Goal: Task Accomplishment & Management: Complete application form

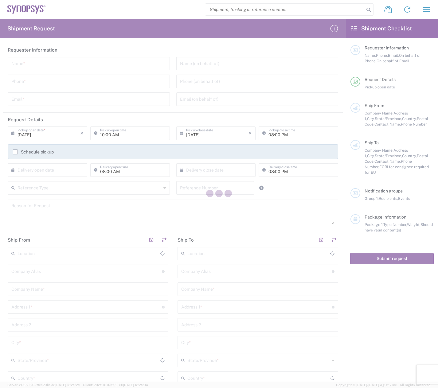
type input "[GEOGRAPHIC_DATA]"
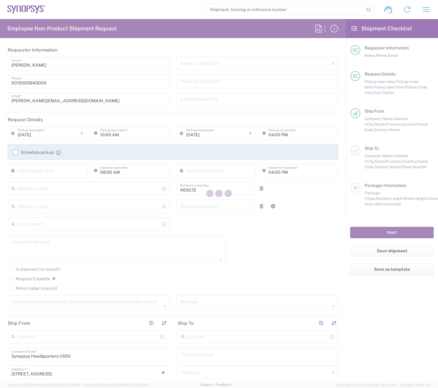
type input "Department"
type input "[GEOGRAPHIC_DATA]"
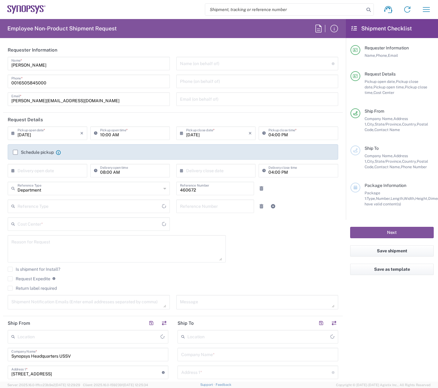
type input "US01, FIN, Distri 460672"
type input "Delivered at Place"
type input "[US_STATE]"
type input "[GEOGRAPHIC_DATA]"
type input "Headquarters USSV"
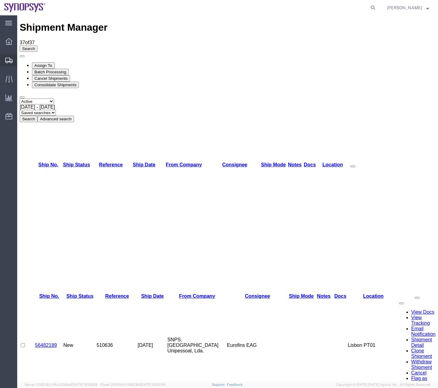
click at [7, 60] on icon at bounding box center [8, 61] width 7 height 6
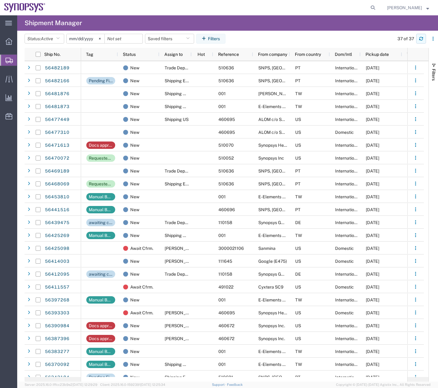
click at [420, 40] on icon "button" at bounding box center [421, 39] width 4 height 4
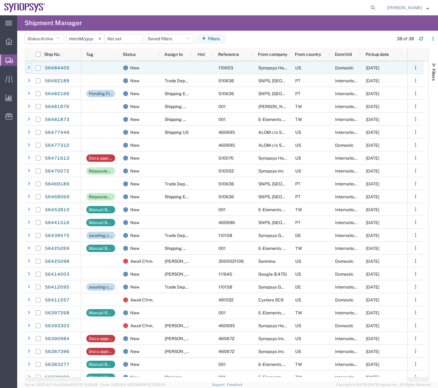
click at [30, 65] on div at bounding box center [29, 68] width 6 height 10
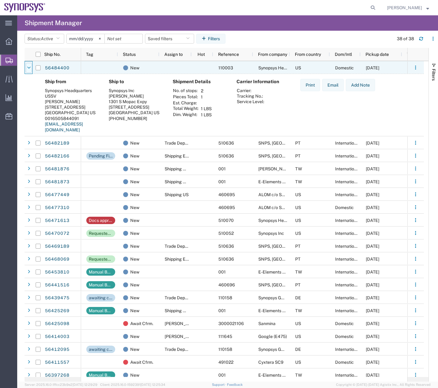
click at [30, 66] on icon at bounding box center [29, 68] width 4 height 4
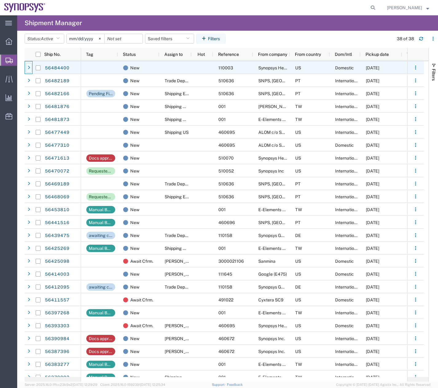
click at [29, 69] on icon at bounding box center [29, 68] width 2 height 4
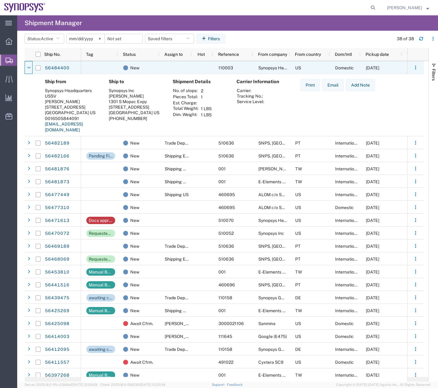
click at [29, 69] on icon at bounding box center [29, 68] width 4 height 4
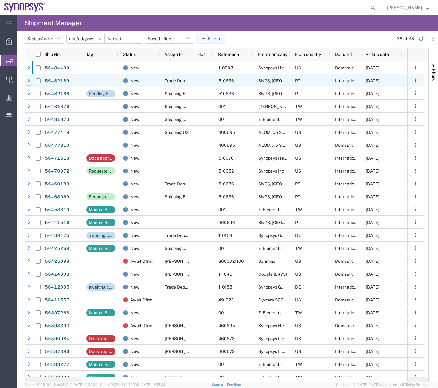
click at [29, 81] on icon at bounding box center [29, 81] width 2 height 4
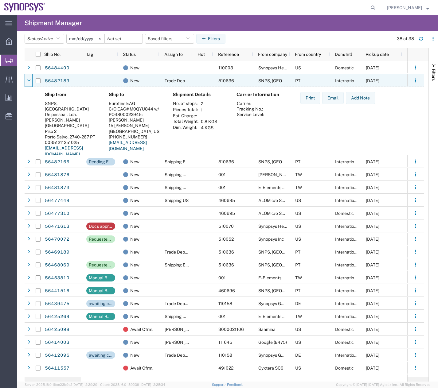
click at [29, 81] on icon at bounding box center [29, 81] width 4 height 4
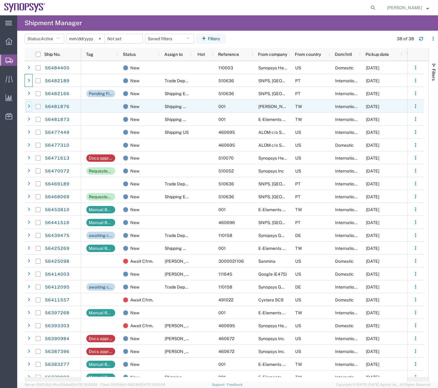
click at [30, 106] on div at bounding box center [29, 107] width 6 height 10
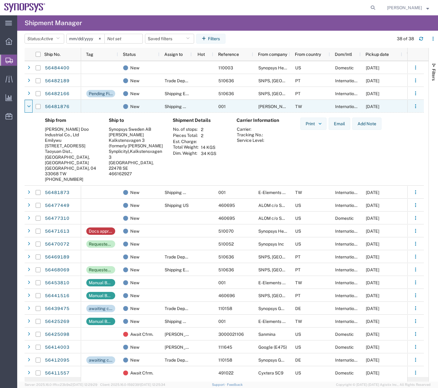
click at [30, 106] on icon at bounding box center [29, 106] width 4 height 4
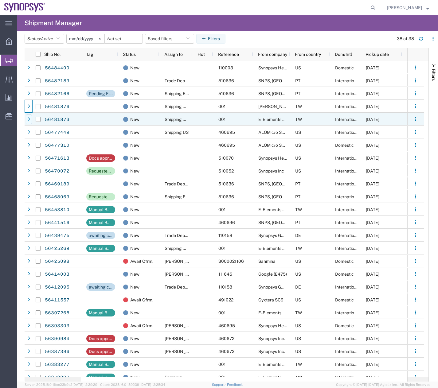
click at [30, 118] on icon at bounding box center [29, 119] width 2 height 4
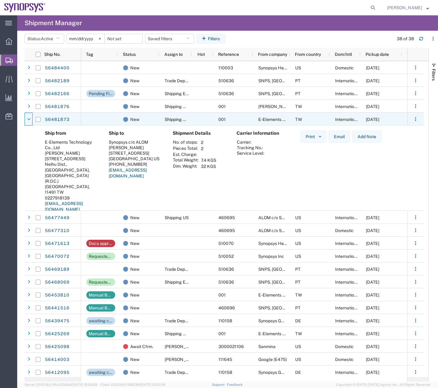
click at [30, 118] on icon at bounding box center [29, 119] width 4 height 4
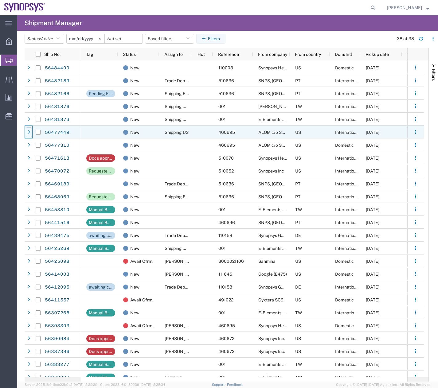
click at [29, 132] on icon at bounding box center [29, 132] width 2 height 4
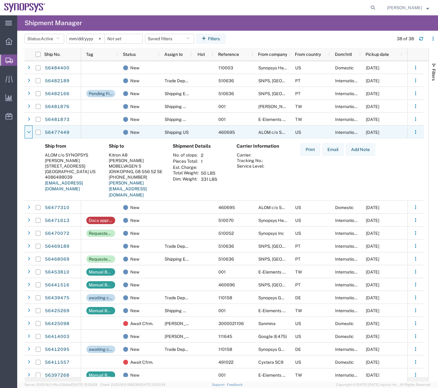
click at [29, 132] on icon at bounding box center [29, 132] width 4 height 4
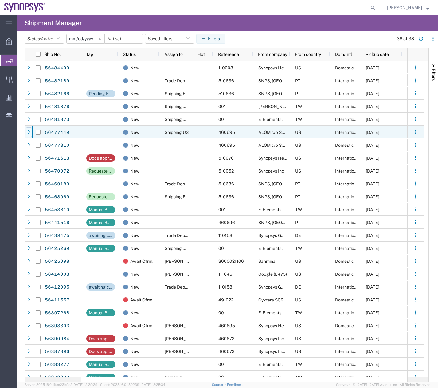
click at [29, 132] on icon at bounding box center [29, 132] width 2 height 4
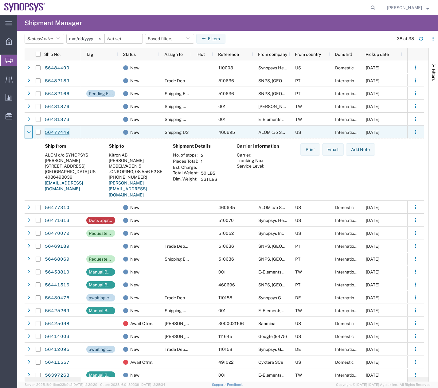
click at [57, 132] on link "56477449" at bounding box center [57, 133] width 25 height 10
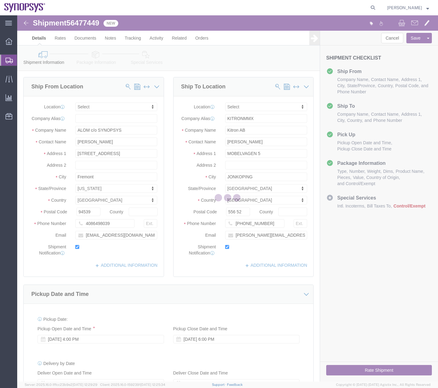
select select
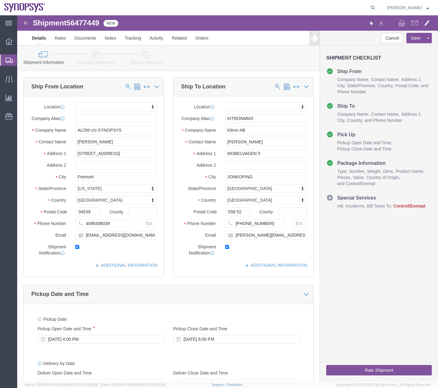
click icon
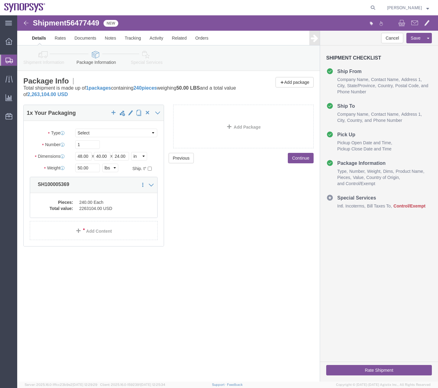
click icon
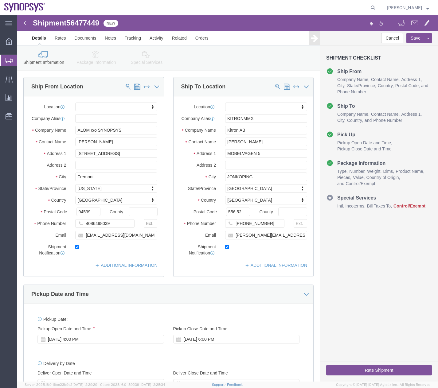
click link "Package Information"
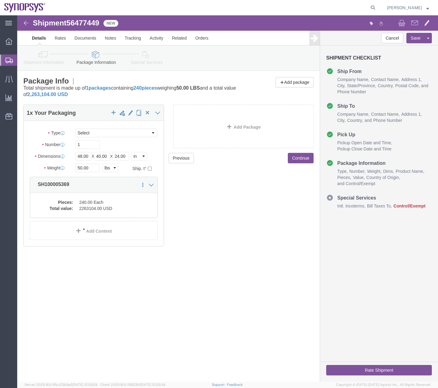
click link "Special Services"
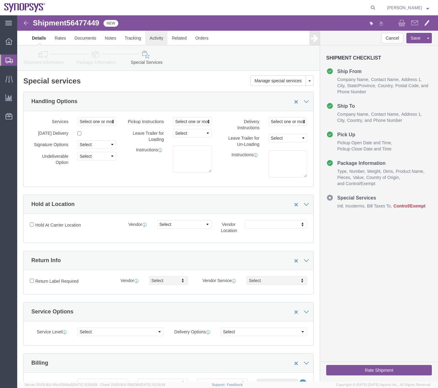
click link "Activity"
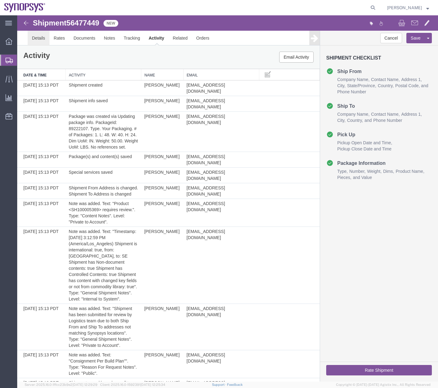
click at [39, 38] on link "Details" at bounding box center [39, 38] width 22 height 15
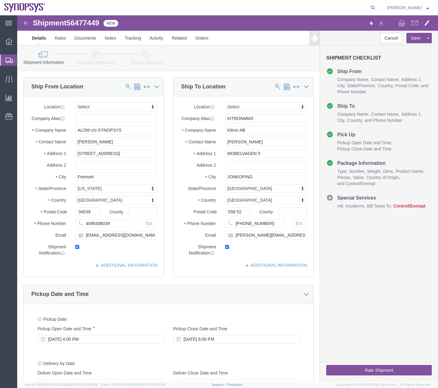
click icon
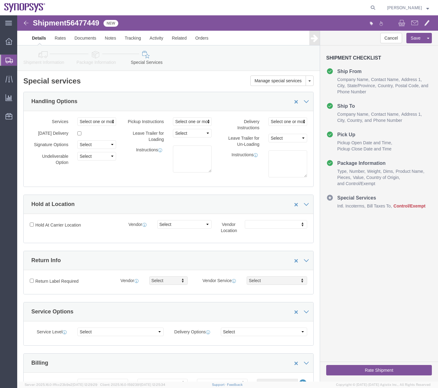
click icon
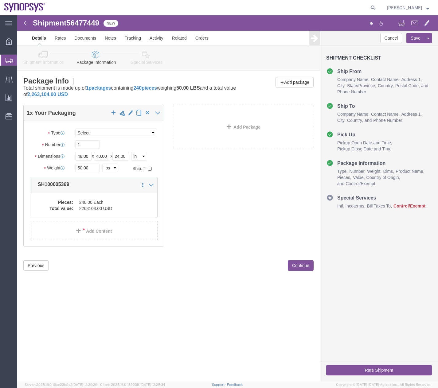
click icon
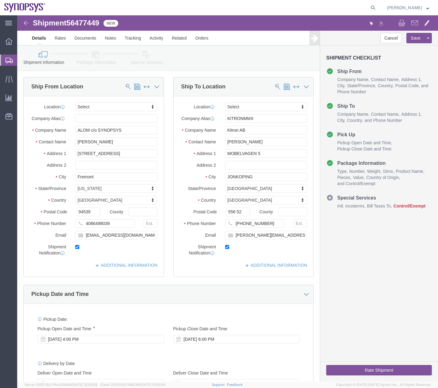
click icon
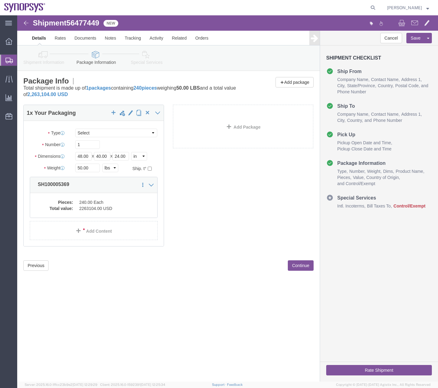
click at [9, 61] on icon at bounding box center [9, 61] width 7 height 6
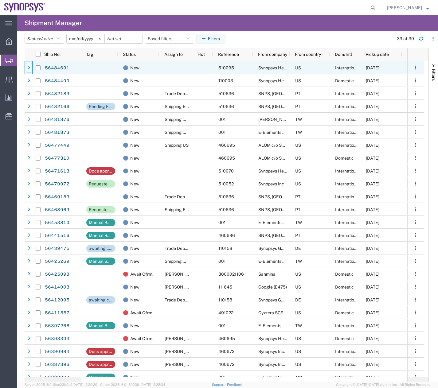
click at [29, 66] on icon at bounding box center [29, 68] width 2 height 4
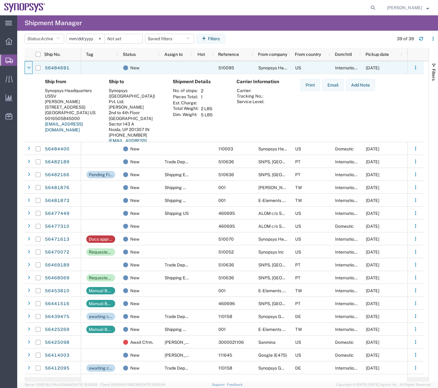
click at [29, 66] on icon at bounding box center [29, 68] width 4 height 4
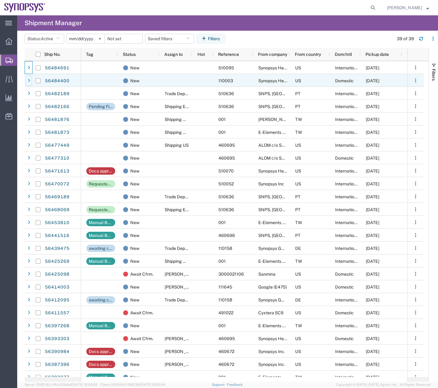
click at [30, 82] on icon at bounding box center [29, 81] width 2 height 4
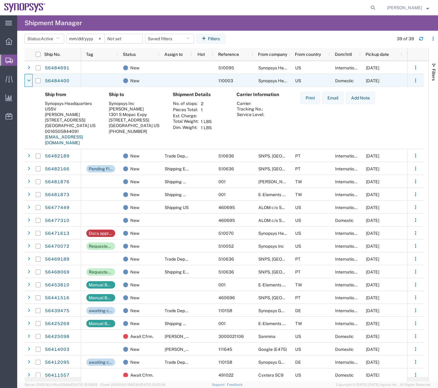
click at [30, 82] on icon at bounding box center [29, 81] width 4 height 4
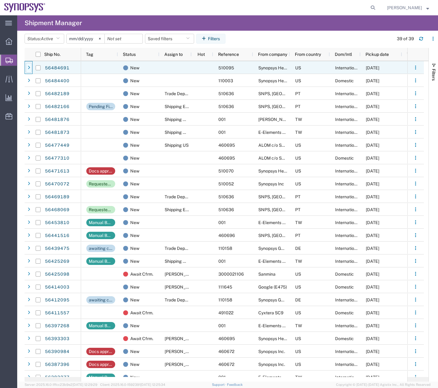
click at [30, 66] on icon at bounding box center [29, 68] width 2 height 4
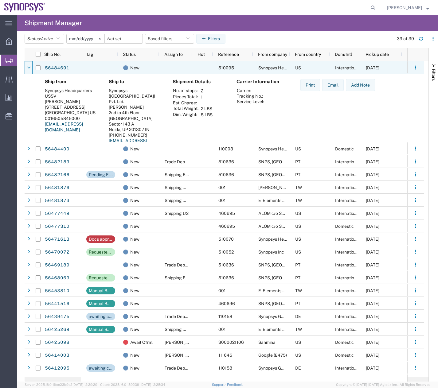
click at [30, 66] on icon at bounding box center [29, 68] width 4 height 4
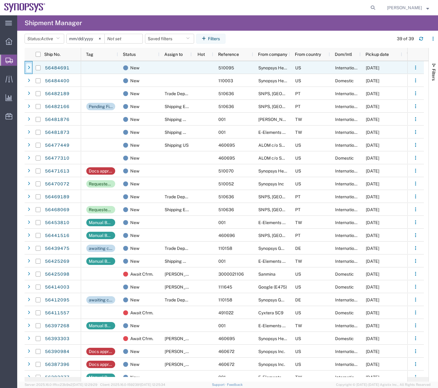
click at [29, 72] on div at bounding box center [29, 68] width 6 height 10
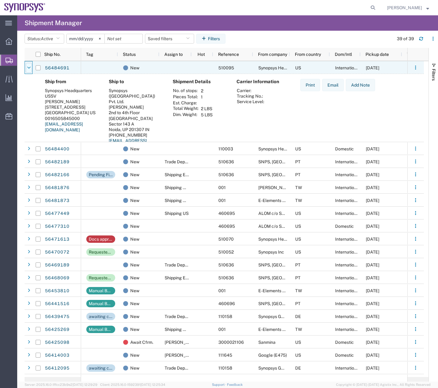
click at [29, 67] on icon at bounding box center [29, 68] width 4 height 4
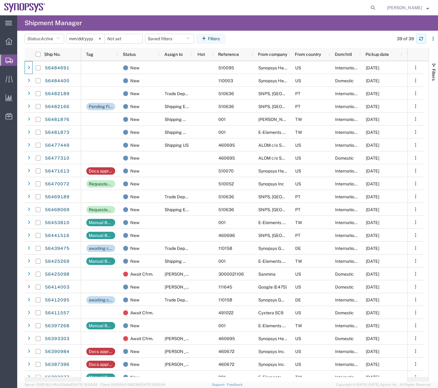
click at [419, 37] on icon "button" at bounding box center [421, 39] width 4 height 4
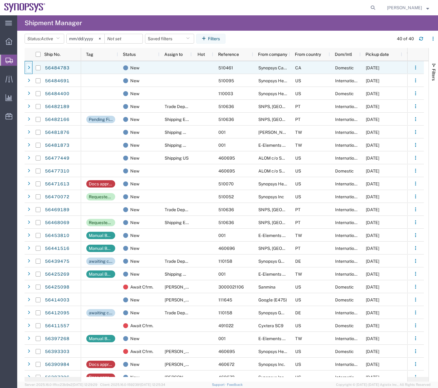
click at [31, 67] on div at bounding box center [29, 68] width 6 height 10
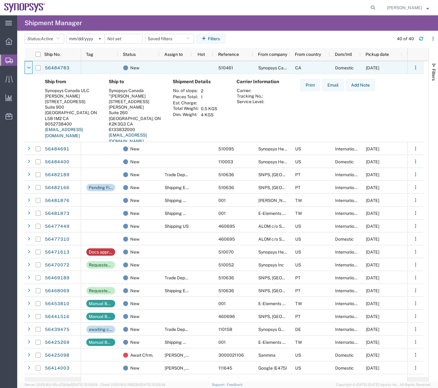
click at [31, 67] on div at bounding box center [29, 68] width 6 height 10
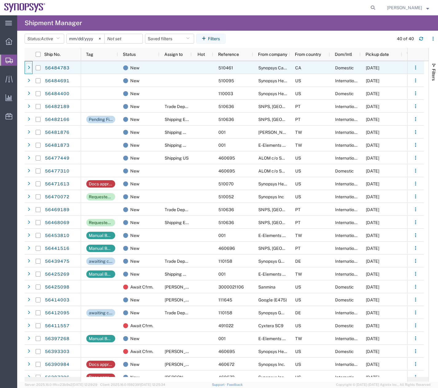
click at [30, 66] on div at bounding box center [29, 68] width 6 height 10
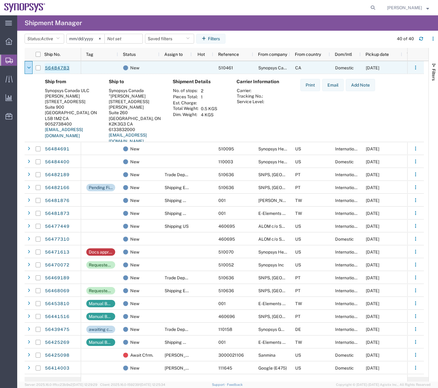
click at [58, 68] on link "56484783" at bounding box center [57, 68] width 25 height 10
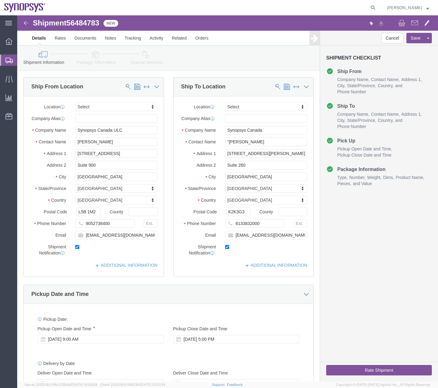
select select
click icon
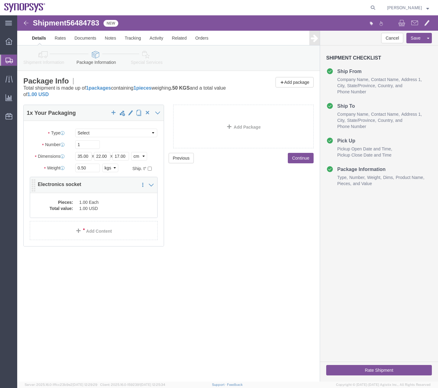
click dd "1.00 USD"
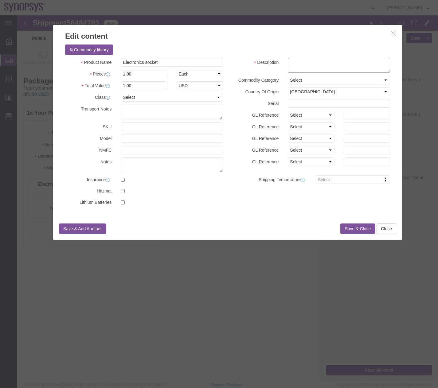
click textarea
type textarea "sockets"
click button "Save & Close"
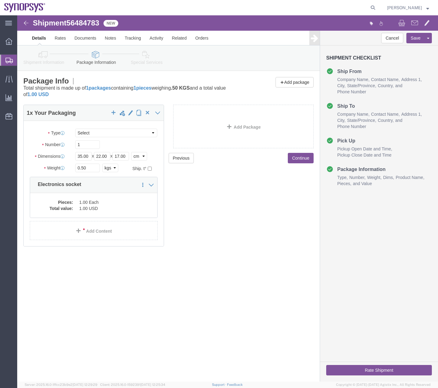
click icon
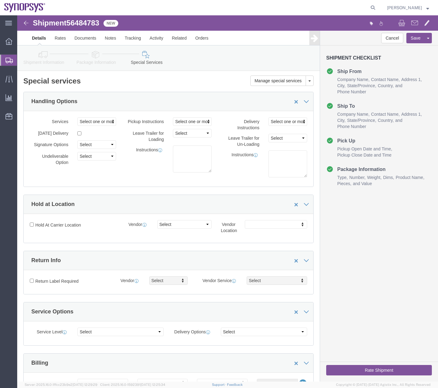
click button "Rate Shipment"
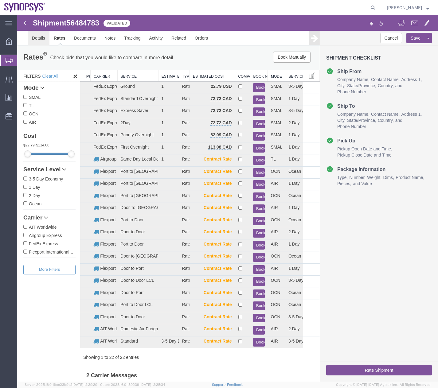
click at [42, 38] on link "Details" at bounding box center [39, 38] width 22 height 15
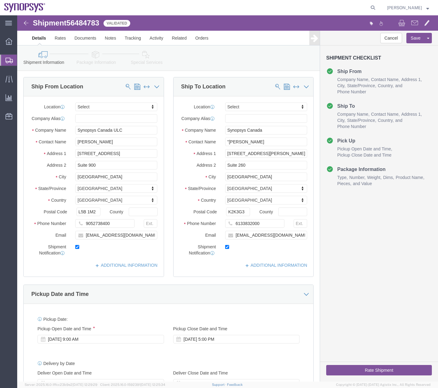
click button "Rate Shipment"
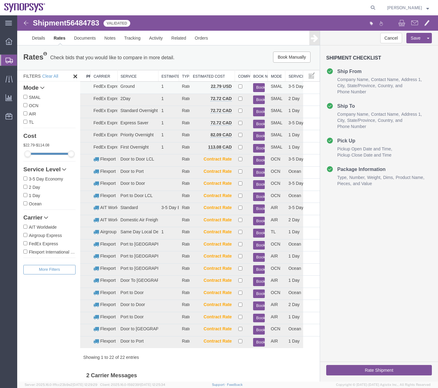
click at [257, 84] on button "Book" at bounding box center [258, 87] width 11 height 9
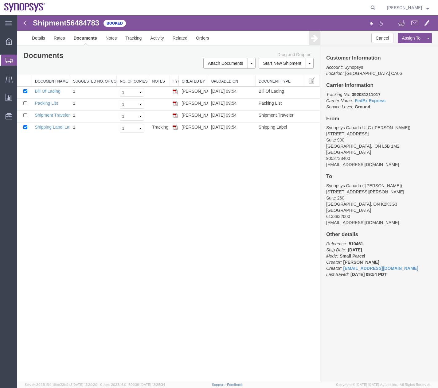
click at [7, 57] on svg-icon at bounding box center [9, 60] width 7 height 6
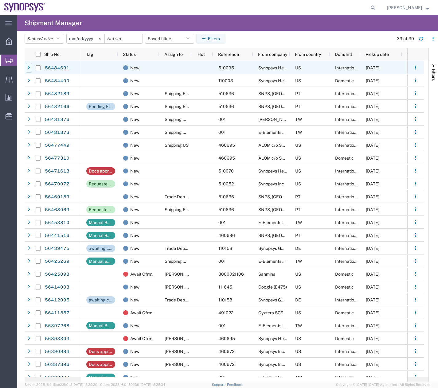
click at [28, 68] on icon at bounding box center [29, 68] width 2 height 4
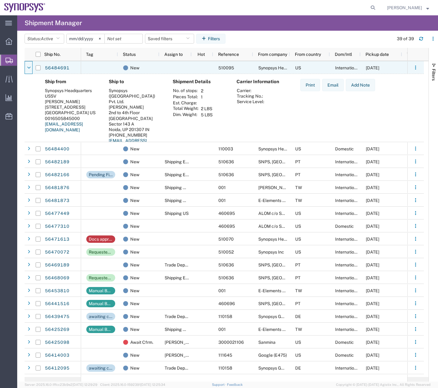
click at [28, 68] on icon at bounding box center [29, 68] width 4 height 4
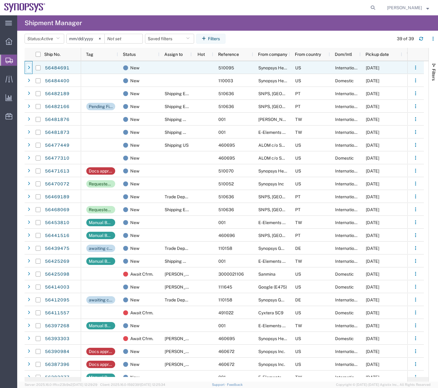
click at [30, 65] on div at bounding box center [29, 68] width 6 height 10
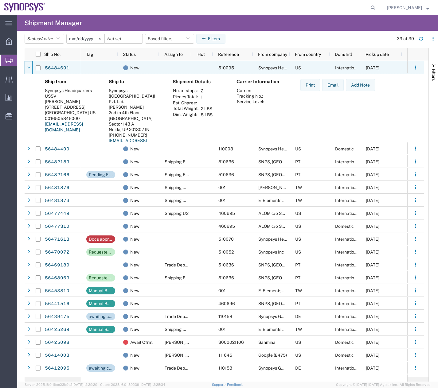
click at [30, 65] on div at bounding box center [29, 68] width 6 height 10
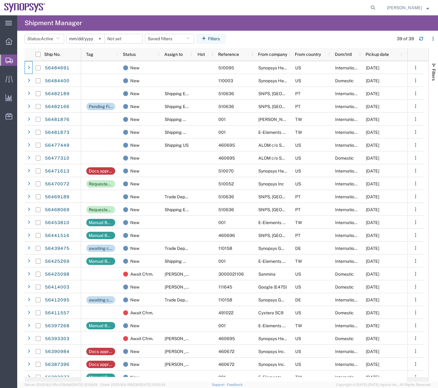
click at [294, 12] on agx-global-search at bounding box center [280, 7] width 197 height 15
click at [318, 3] on agx-global-search at bounding box center [280, 7] width 197 height 15
click at [347, 4] on agx-global-search at bounding box center [280, 7] width 197 height 15
click at [377, 6] on icon at bounding box center [373, 7] width 9 height 9
type input "56484400"
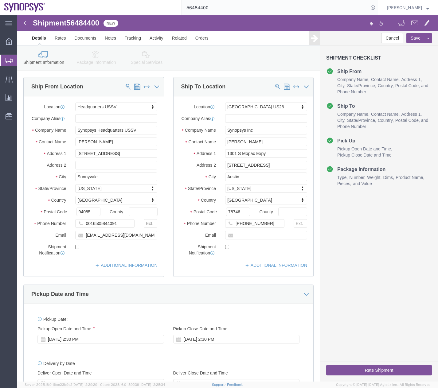
select select "63204"
select select "63180"
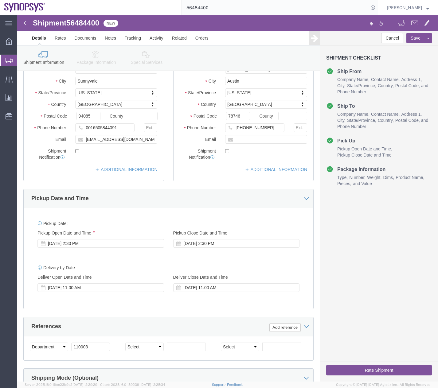
scroll to position [96, 0]
click button "Rate Shipment"
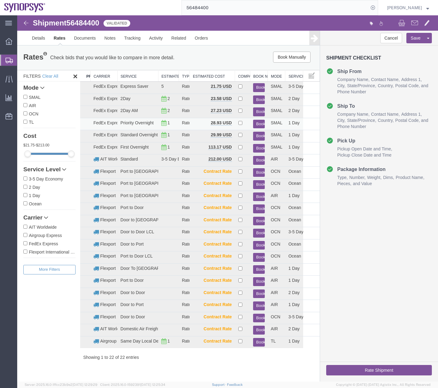
click at [260, 122] on button "Book" at bounding box center [258, 124] width 11 height 9
click at [259, 124] on button "Book" at bounding box center [258, 124] width 11 height 9
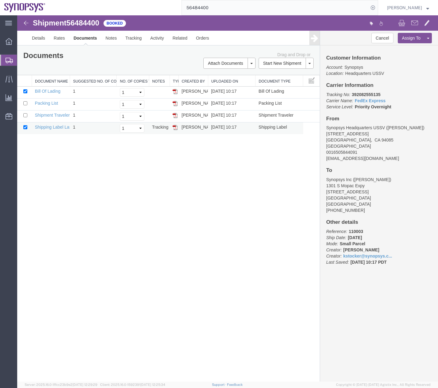
click at [175, 129] on img at bounding box center [175, 127] width 5 height 5
drag, startPoint x: 7, startPoint y: 60, endPoint x: 25, endPoint y: 59, distance: 17.8
click at [7, 60] on icon at bounding box center [9, 61] width 7 height 6
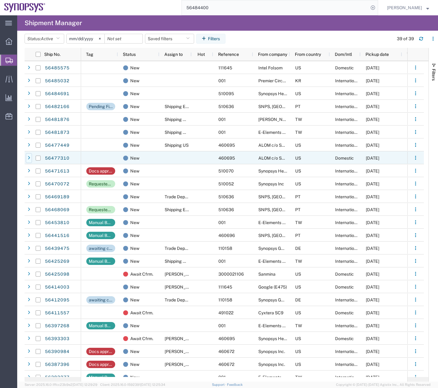
click at [26, 155] on div at bounding box center [29, 158] width 6 height 10
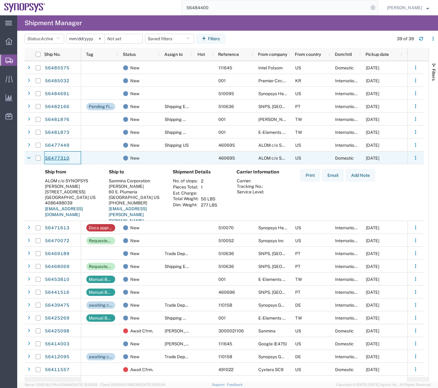
click at [51, 158] on link "56477310" at bounding box center [57, 159] width 25 height 10
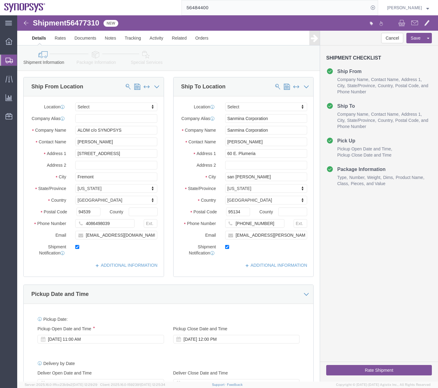
select select
click icon
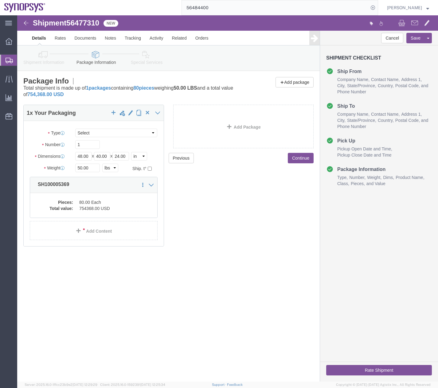
click at [7, 62] on icon at bounding box center [9, 61] width 7 height 6
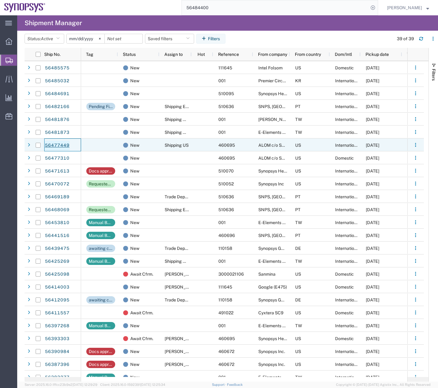
click at [50, 146] on link "56477449" at bounding box center [57, 146] width 25 height 10
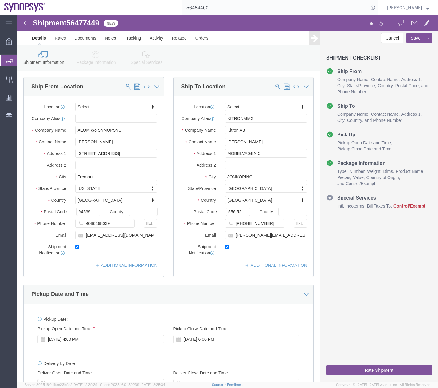
select select
click at [5, 59] on div at bounding box center [8, 60] width 17 height 11
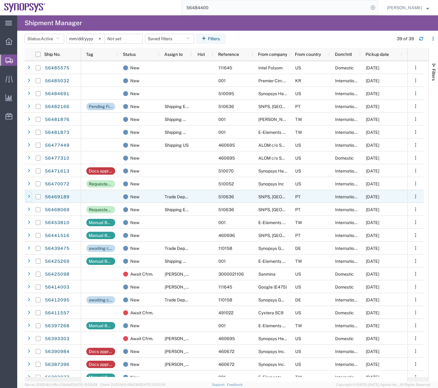
click at [30, 198] on icon at bounding box center [29, 197] width 2 height 4
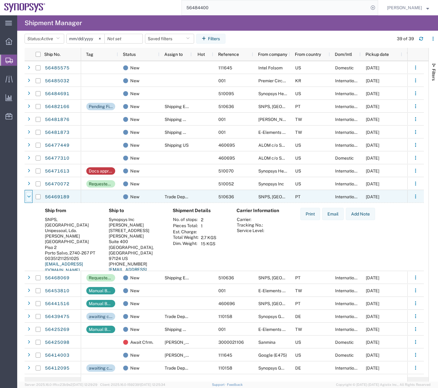
click at [30, 198] on icon at bounding box center [29, 197] width 4 height 4
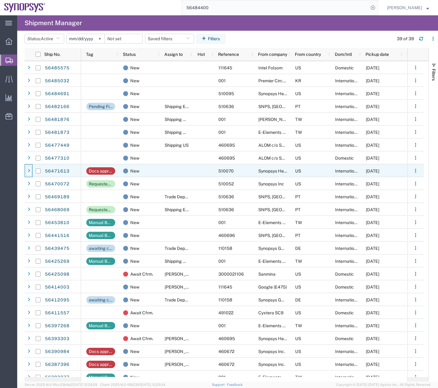
click at [31, 174] on div at bounding box center [29, 171] width 6 height 10
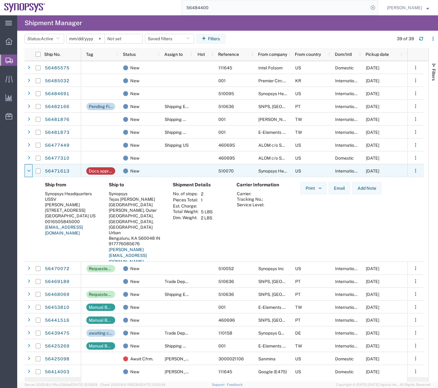
click at [31, 174] on div at bounding box center [29, 171] width 6 height 10
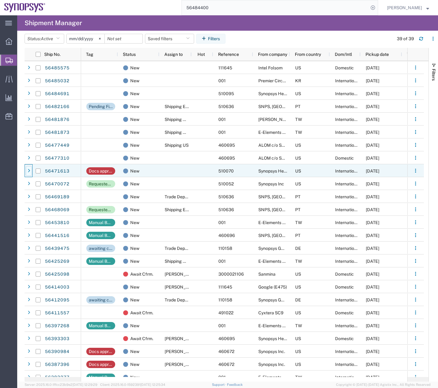
click at [30, 172] on icon at bounding box center [29, 171] width 2 height 4
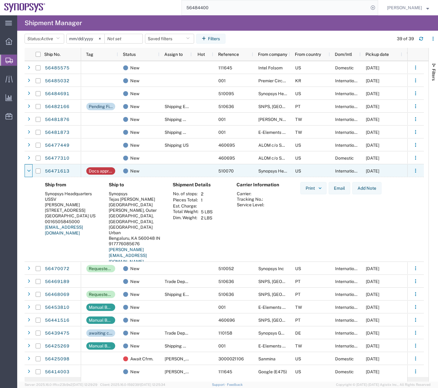
click at [30, 172] on icon at bounding box center [29, 171] width 4 height 4
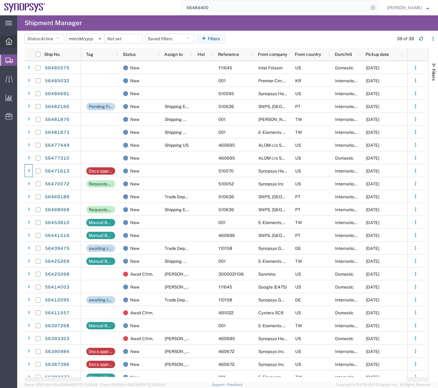
click at [13, 45] on div at bounding box center [8, 41] width 17 height 12
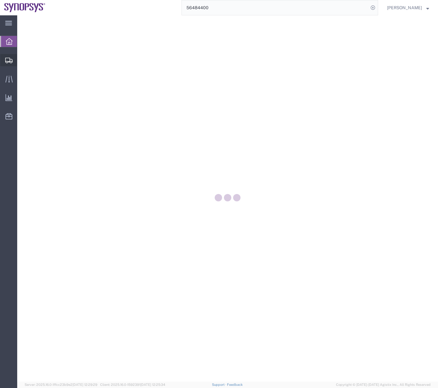
click at [7, 61] on icon at bounding box center [8, 61] width 7 height 6
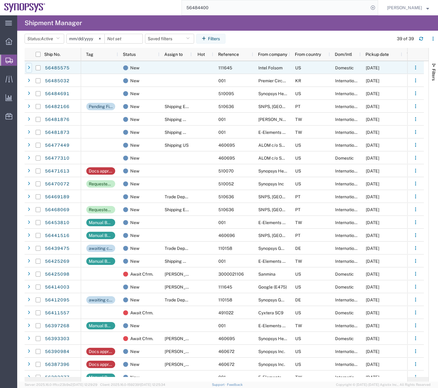
click at [30, 67] on div at bounding box center [29, 68] width 6 height 10
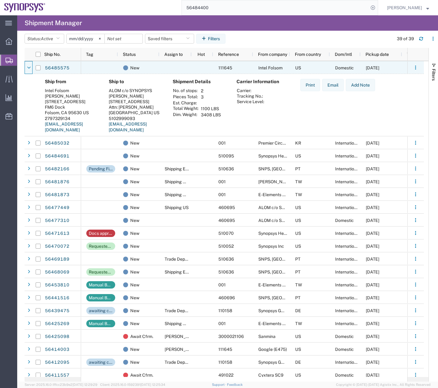
click at [30, 67] on icon at bounding box center [29, 68] width 4 height 4
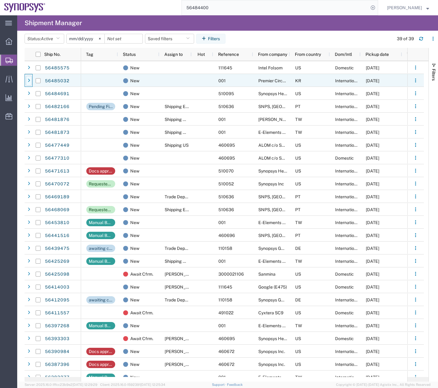
click at [30, 83] on div at bounding box center [29, 81] width 6 height 10
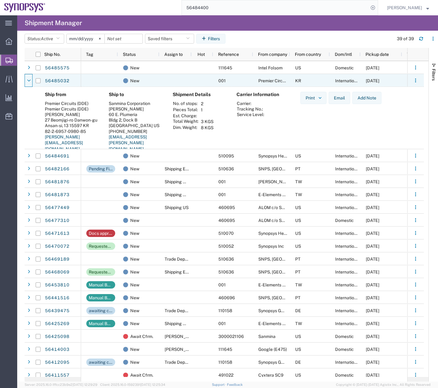
click at [30, 83] on div at bounding box center [29, 81] width 6 height 10
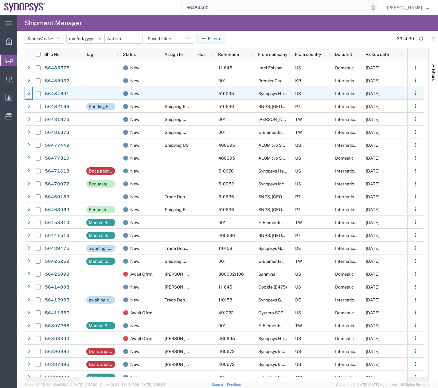
click at [29, 95] on icon at bounding box center [29, 94] width 2 height 4
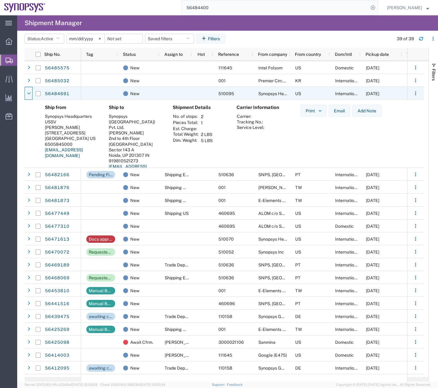
click at [29, 95] on icon at bounding box center [29, 94] width 4 height 4
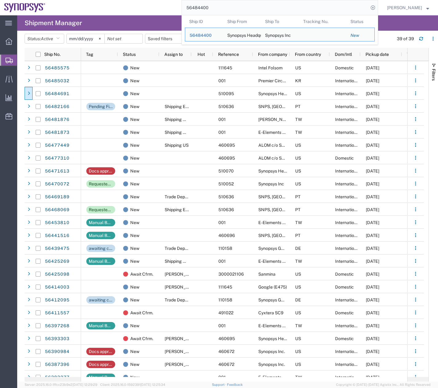
drag, startPoint x: 216, startPoint y: 9, endPoint x: 184, endPoint y: 65, distance: 64.8
click at [186, 19] on div "main_menu Created with Sketch. Collapse Menu Overview Shipments Shipment Manage…" at bounding box center [219, 201] width 438 height 373
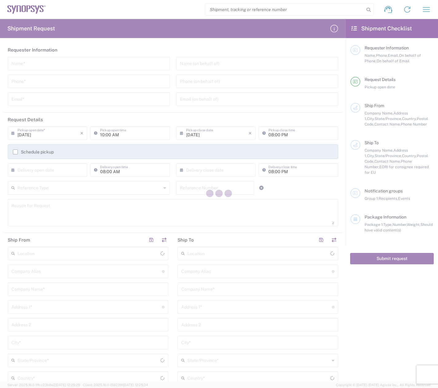
type input "[GEOGRAPHIC_DATA]"
